Goal: Task Accomplishment & Management: Manage account settings

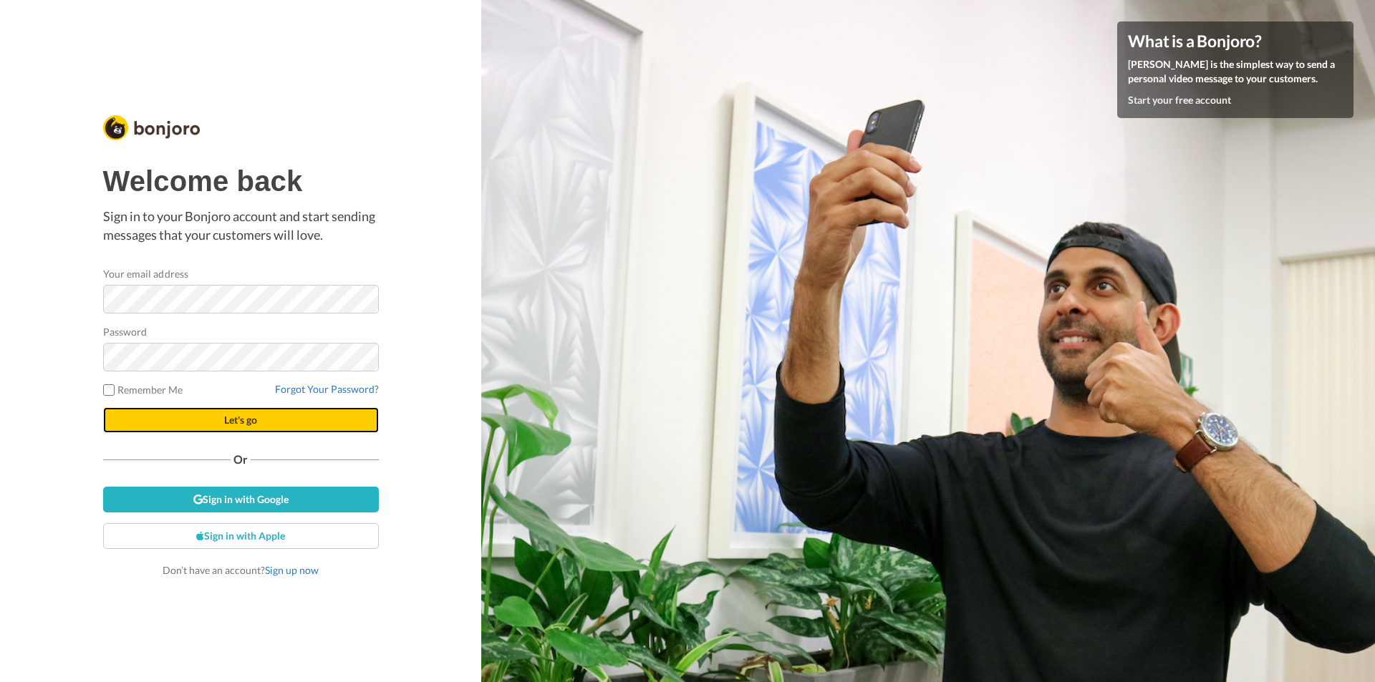
click at [282, 429] on button "Let's go" at bounding box center [241, 420] width 276 height 26
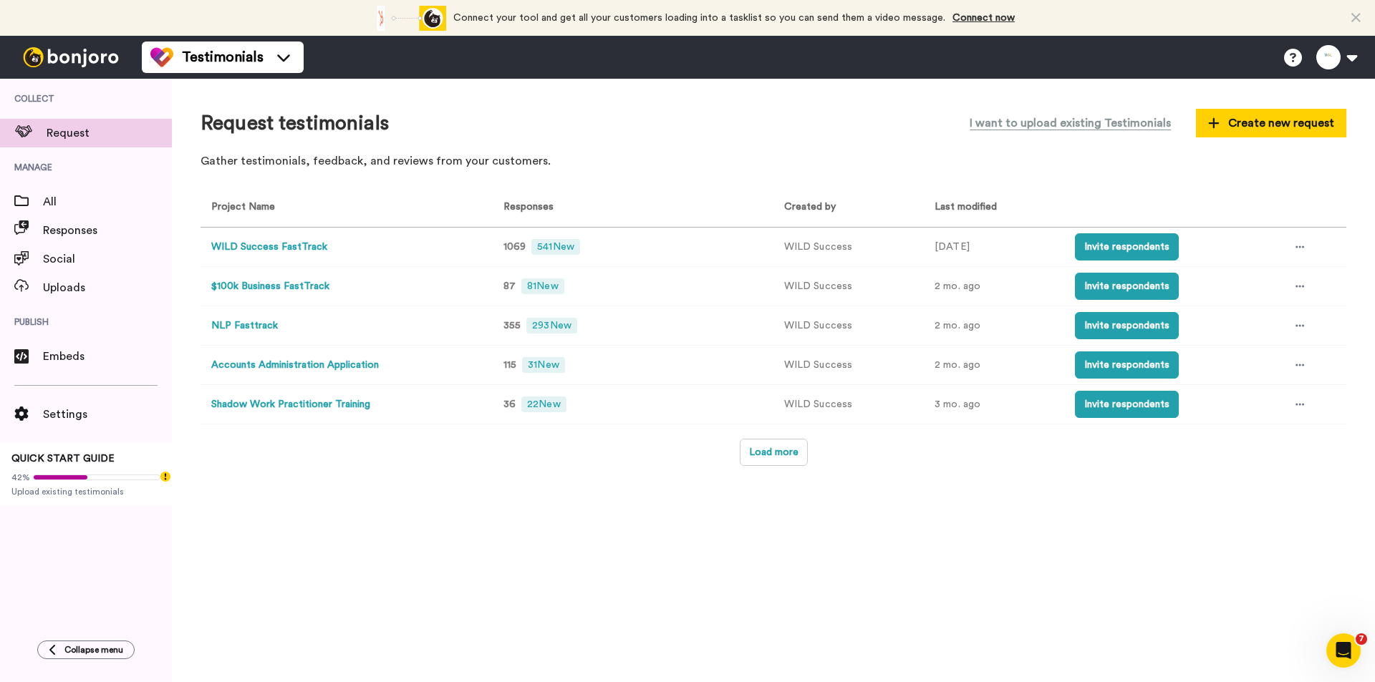
click at [301, 249] on button "WILD Success FastTrack" at bounding box center [269, 247] width 116 height 15
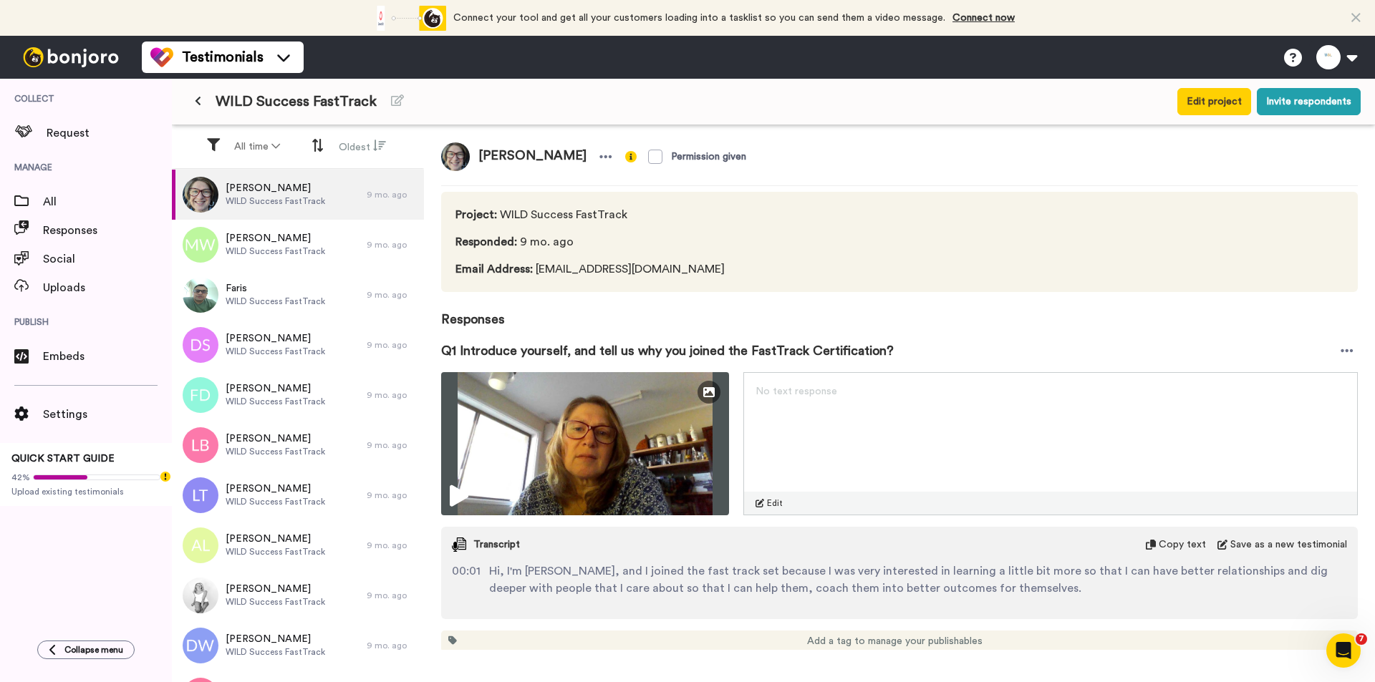
click at [197, 104] on icon at bounding box center [198, 101] width 6 height 10
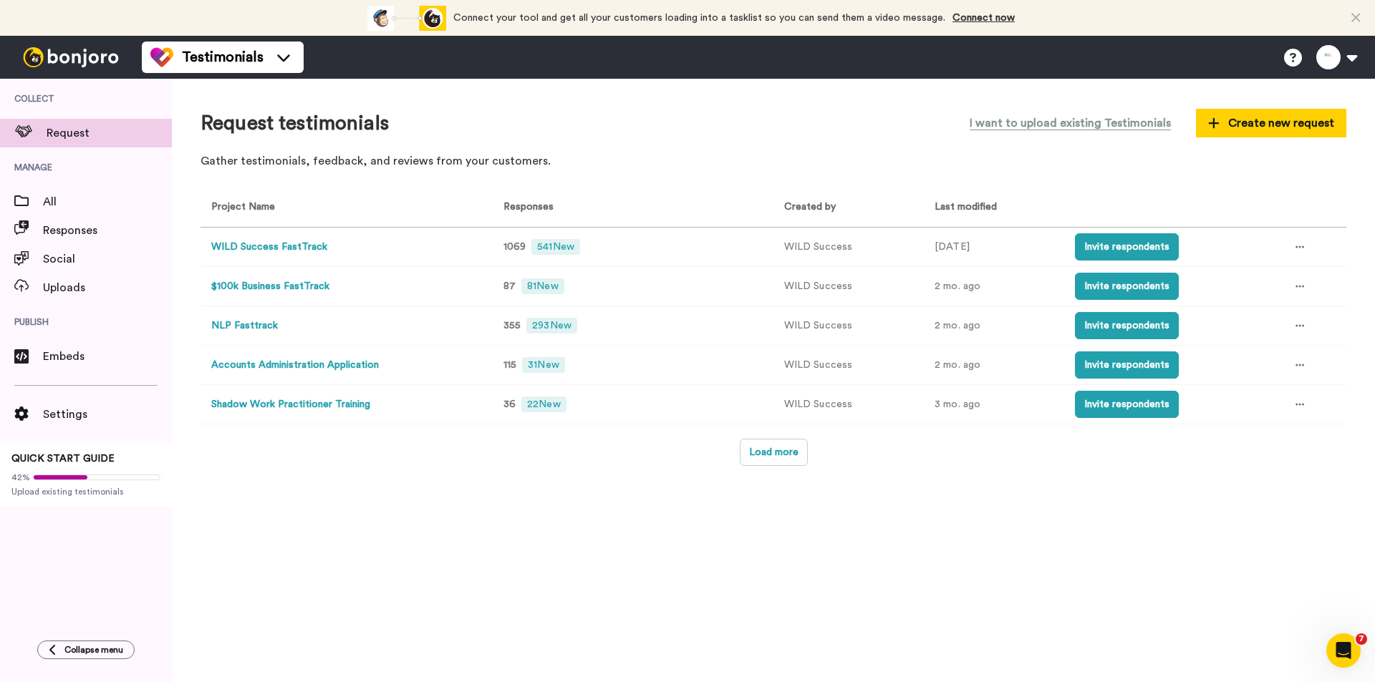
click at [241, 246] on button "WILD Success FastTrack" at bounding box center [269, 247] width 116 height 15
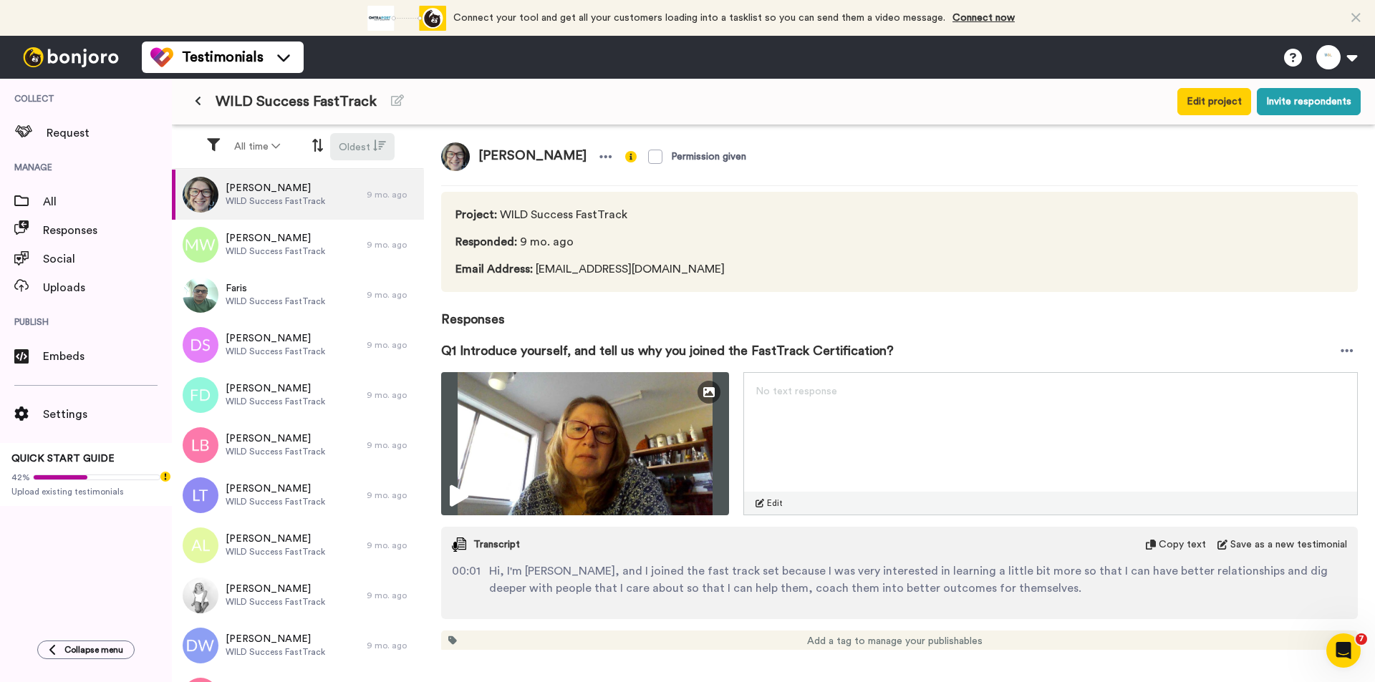
click at [369, 148] on button "Oldest" at bounding box center [362, 146] width 64 height 27
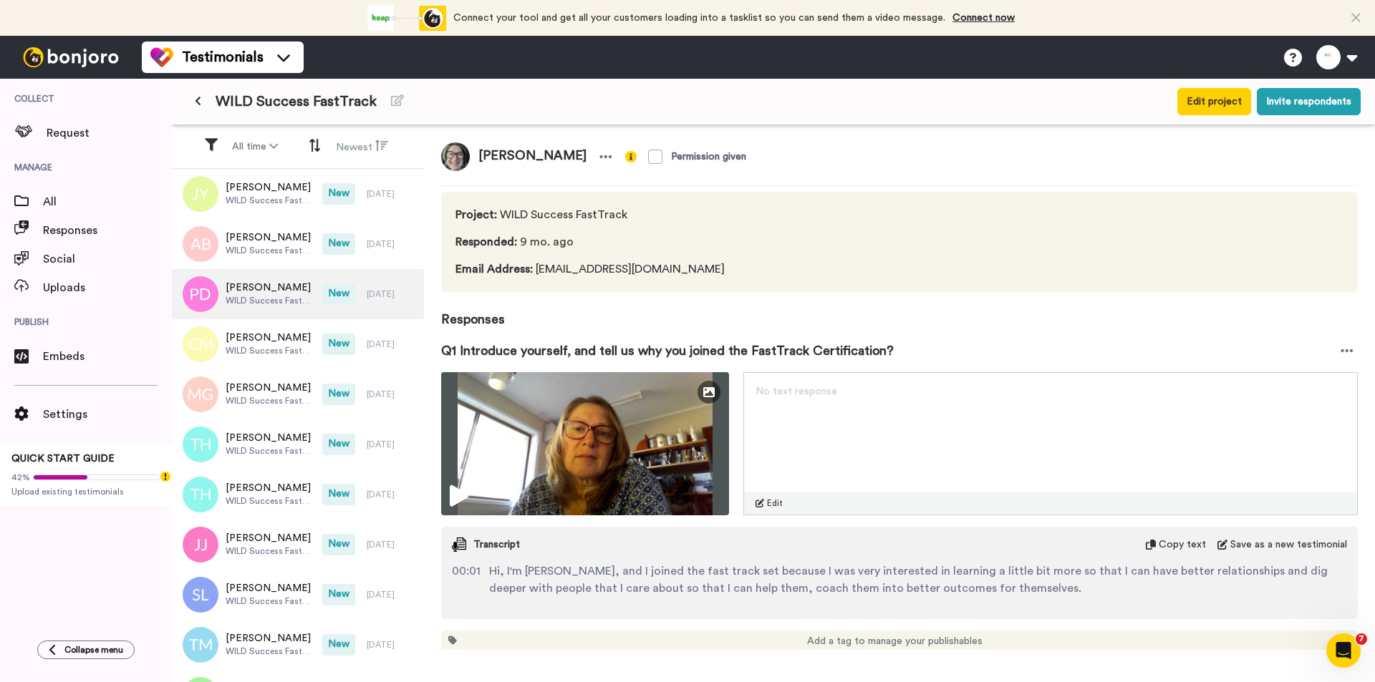
scroll to position [4819, 0]
